Goal: Check status: Check status

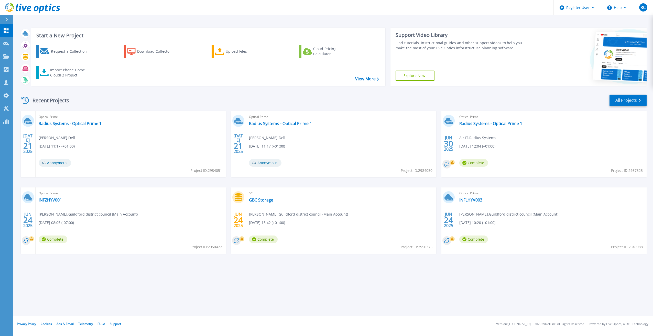
click at [9, 19] on div at bounding box center [9, 19] width 8 height 9
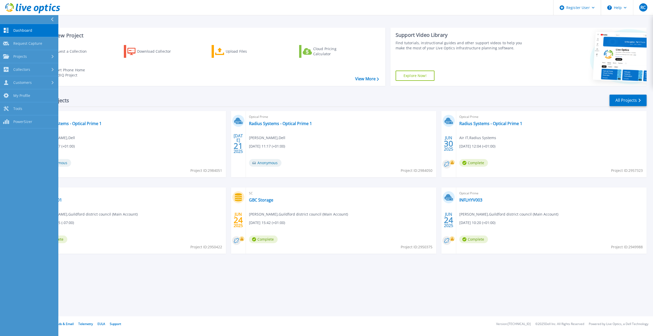
click at [34, 28] on link "Dashboard Dashboard" at bounding box center [29, 30] width 58 height 13
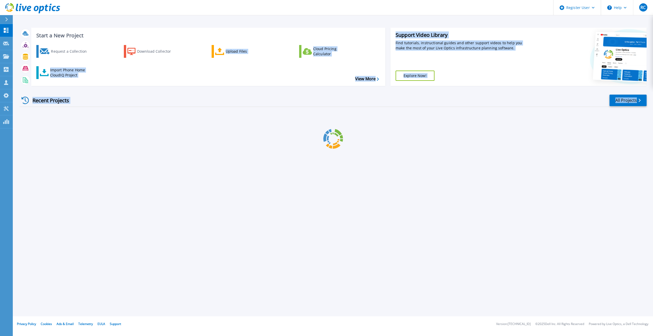
click at [612, 242] on div "Start a New Project Request a Collection Download Collector Upload Files Cloud …" at bounding box center [333, 158] width 640 height 316
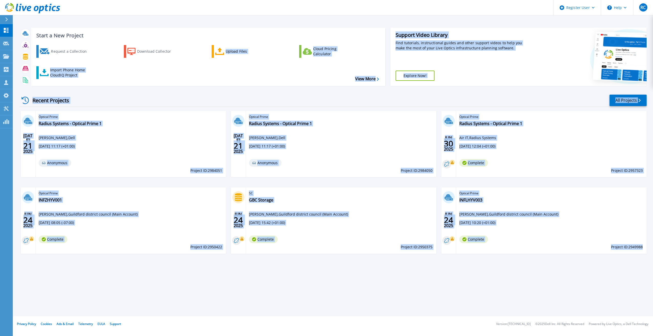
click at [283, 295] on div "Start a New Project Request a Collection Download Collector Upload Files Cloud …" at bounding box center [333, 158] width 640 height 316
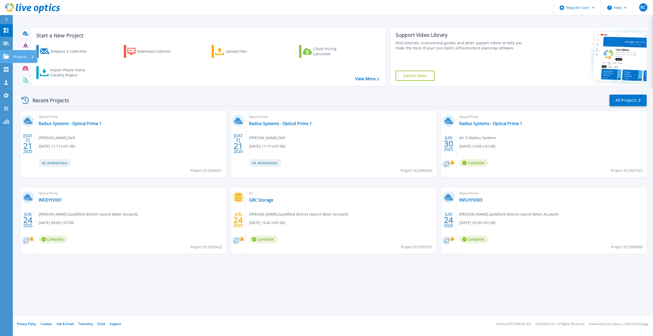
click at [9, 57] on div "Projects" at bounding box center [15, 56] width 24 height 5
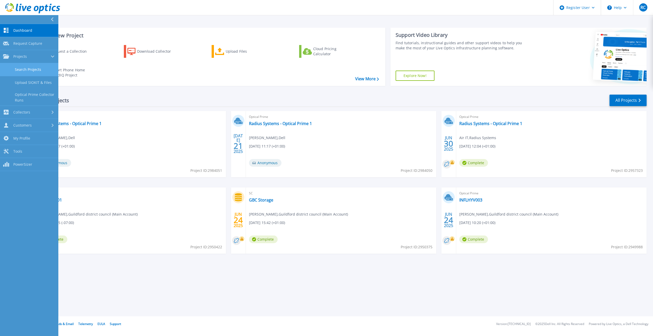
click at [33, 69] on link "Search Projects" at bounding box center [29, 69] width 58 height 13
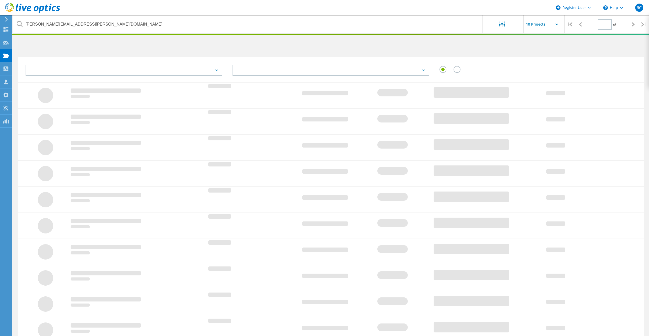
type input "1"
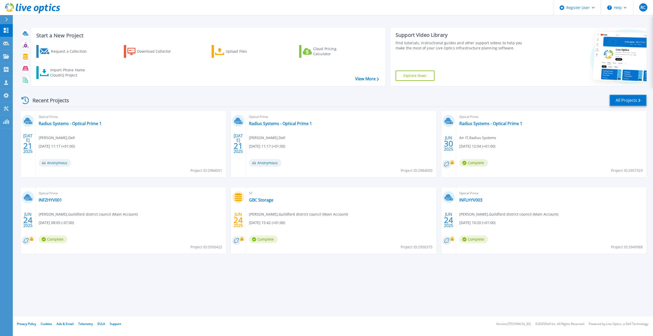
click at [630, 97] on link "All Projects" at bounding box center [627, 101] width 37 height 12
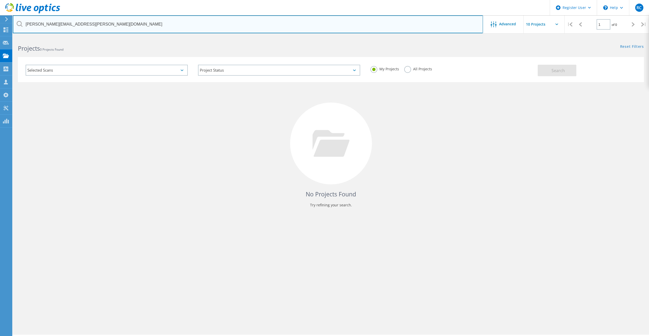
drag, startPoint x: 91, startPoint y: 25, endPoint x: 4, endPoint y: 21, distance: 86.3
click at [4, 37] on div "Register User \n Help Explore Helpful Articles Contact Support RC Dell User Rhy…" at bounding box center [324, 193] width 649 height 313
type input "t"
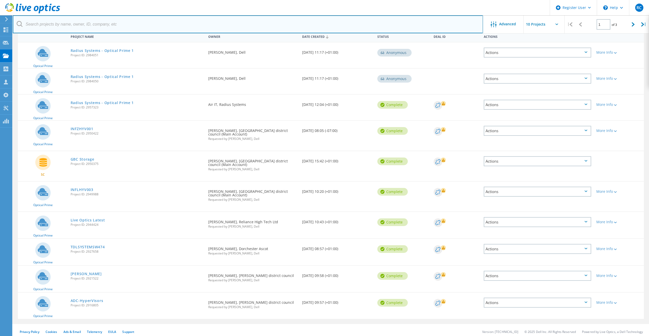
scroll to position [55, 0]
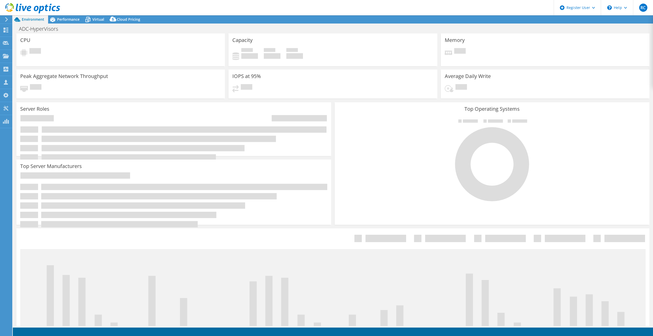
select select "USD"
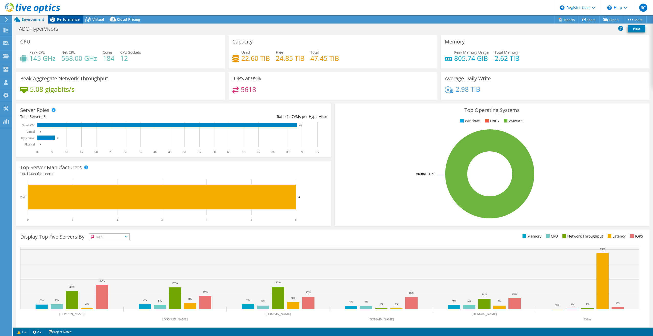
click at [68, 17] on span "Performance" at bounding box center [68, 19] width 23 height 5
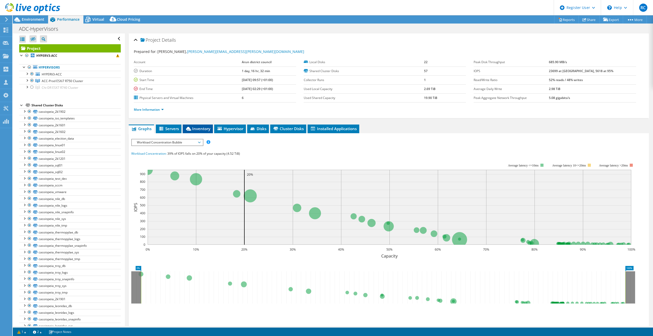
click at [189, 128] on icon at bounding box center [188, 129] width 5 height 4
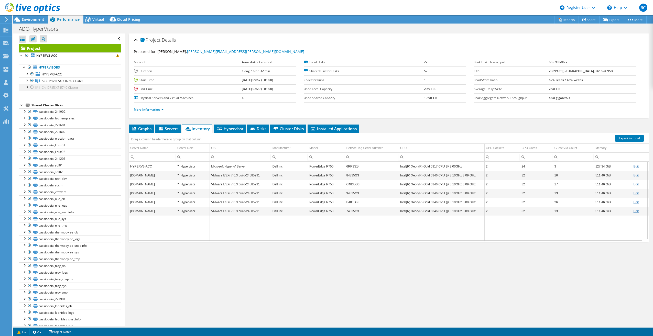
click at [33, 85] on div at bounding box center [31, 87] width 5 height 6
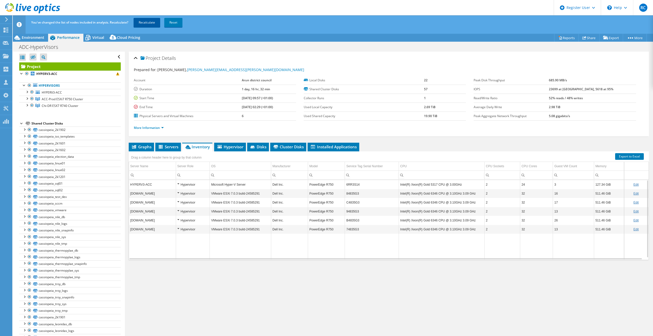
click at [157, 25] on link "Recalculate" at bounding box center [146, 22] width 27 height 9
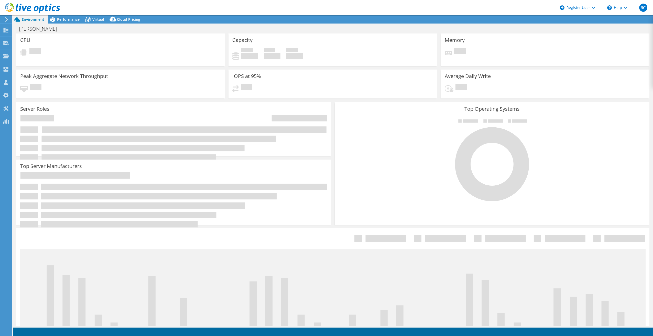
select select "USD"
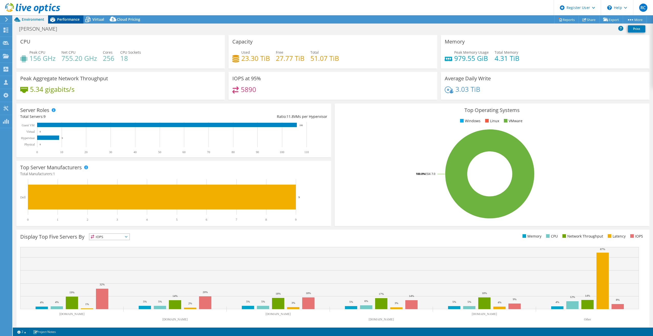
click at [64, 17] on span "Performance" at bounding box center [68, 19] width 23 height 5
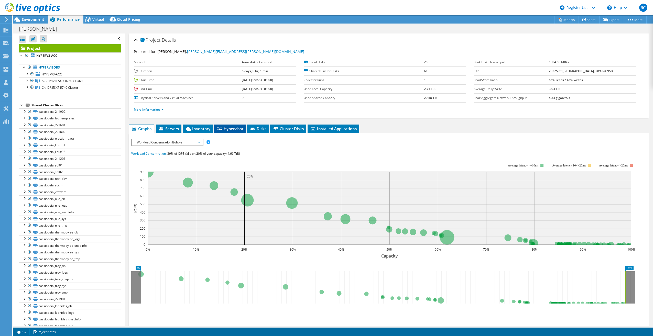
click at [224, 128] on span "Hypervisor" at bounding box center [230, 128] width 27 height 5
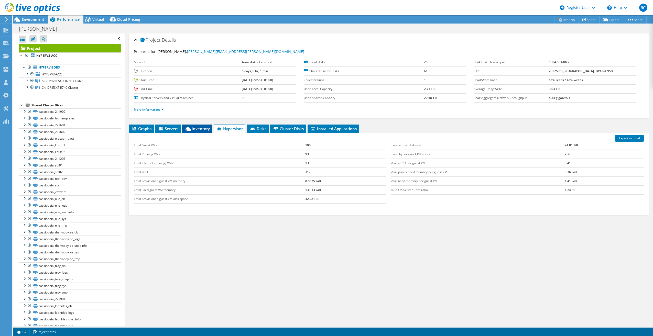
click at [197, 128] on span "Inventory" at bounding box center [197, 128] width 25 height 5
